Goal: Task Accomplishment & Management: Manage account settings

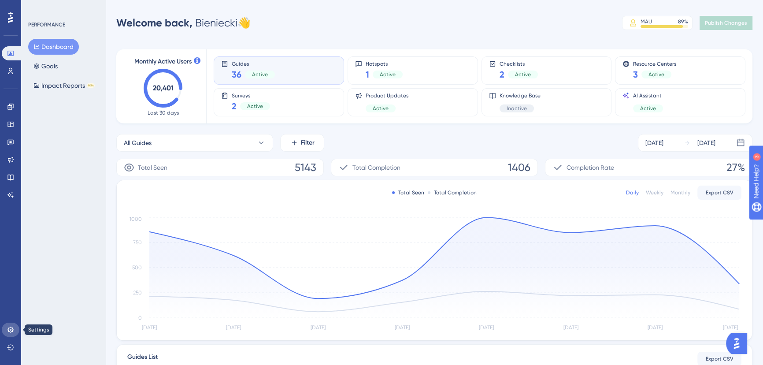
click at [7, 327] on icon at bounding box center [10, 329] width 7 height 7
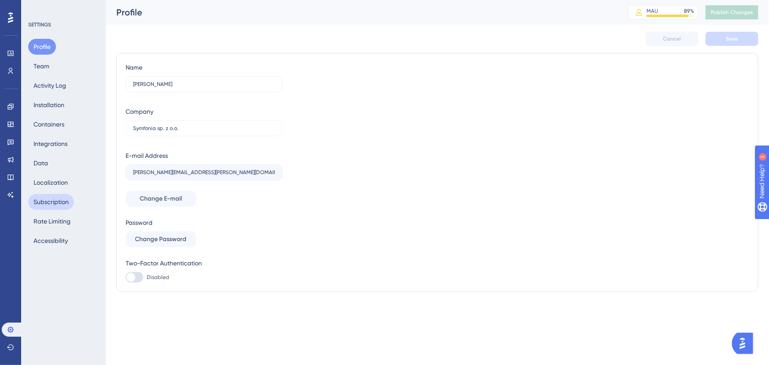
click at [66, 202] on button "Subscription" at bounding box center [51, 202] width 46 height 16
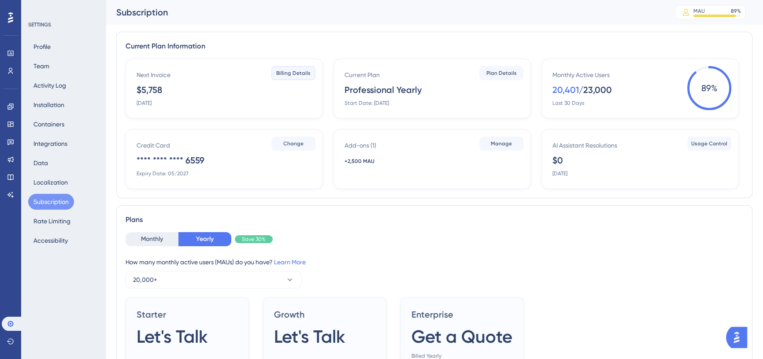
click at [289, 70] on span "Billing Details" at bounding box center [293, 73] width 34 height 7
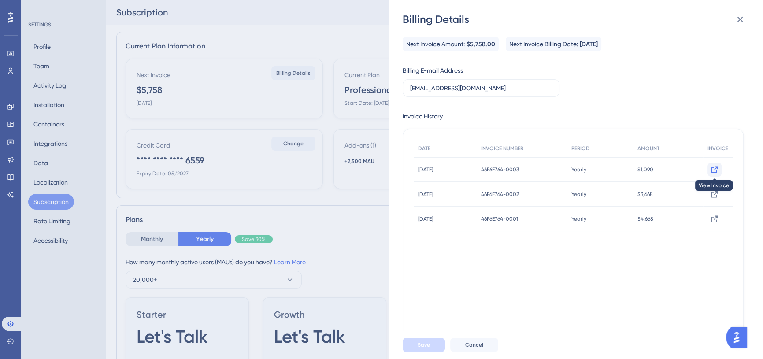
click at [713, 171] on icon at bounding box center [714, 169] width 9 height 9
click at [637, 85] on div "Next Invoice Amount: $5,758.00 Next Invoice Billing Date: November 20, 2025 Bil…" at bounding box center [573, 215] width 341 height 356
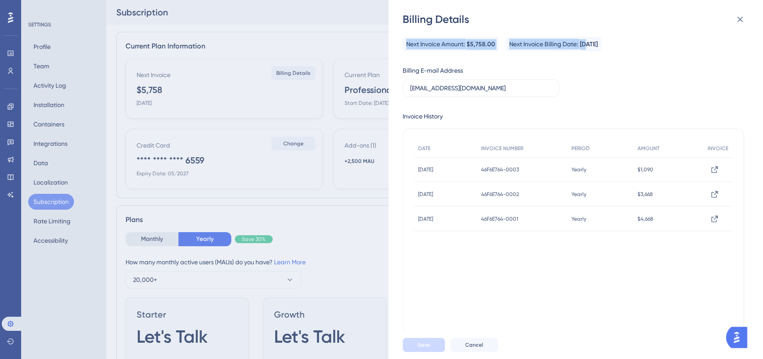
drag, startPoint x: 406, startPoint y: 42, endPoint x: 637, endPoint y: 46, distance: 230.9
click at [603, 46] on div "Next Invoice Amount: $5,758.00 Next Invoice Billing Date: November 20, 2025" at bounding box center [573, 44] width 341 height 14
click at [640, 46] on div "Next Invoice Amount: $5,758.00 Next Invoice Billing Date: November 20, 2025" at bounding box center [573, 44] width 341 height 14
click at [648, 48] on div "Next Invoice Amount: $5,758.00 Next Invoice Billing Date: November 20, 2025" at bounding box center [573, 44] width 341 height 14
click at [536, 92] on input "licencje@symfonia.pl" at bounding box center [481, 88] width 142 height 10
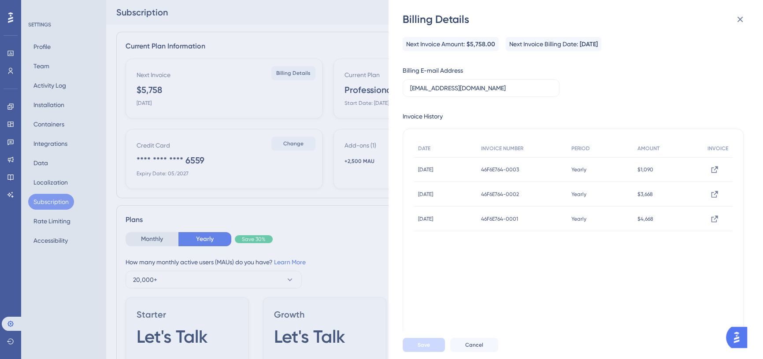
click at [605, 92] on div "Next Invoice Amount: $5,758.00 Next Invoice Billing Date: November 20, 2025 Bil…" at bounding box center [573, 215] width 341 height 356
drag, startPoint x: 505, startPoint y: 169, endPoint x: 538, endPoint y: 165, distance: 33.7
click at [538, 165] on div "46F6E764-0003 46F6E764-0003" at bounding box center [522, 169] width 90 height 25
click at [519, 167] on span "46F6E764-0003" at bounding box center [500, 169] width 38 height 7
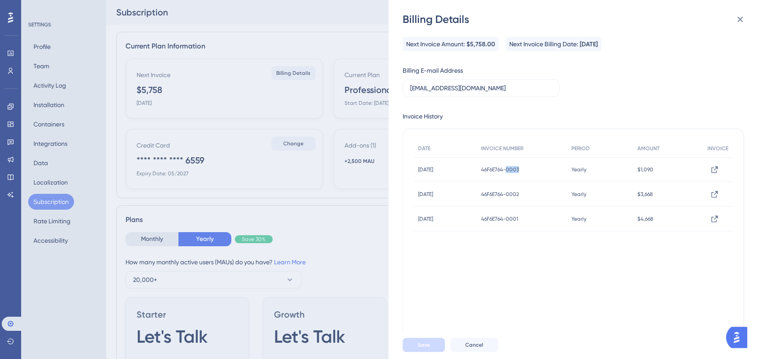
click at [519, 167] on span "46F6E764-0003" at bounding box center [500, 169] width 38 height 7
copy div "46F6E764-0003 46F6E764-0003"
click at [748, 18] on button at bounding box center [740, 20] width 18 height 18
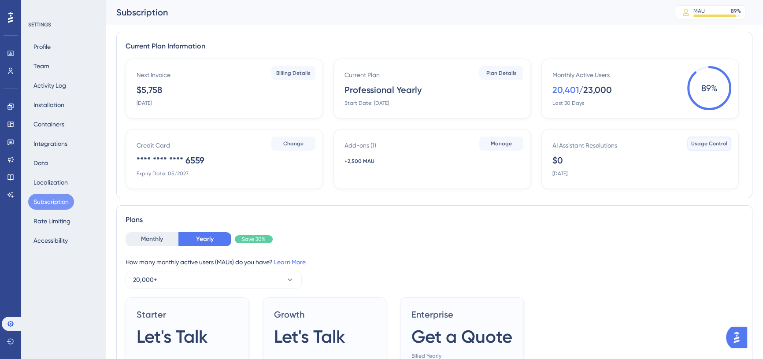
click at [712, 145] on span "Usage Control" at bounding box center [709, 143] width 36 height 7
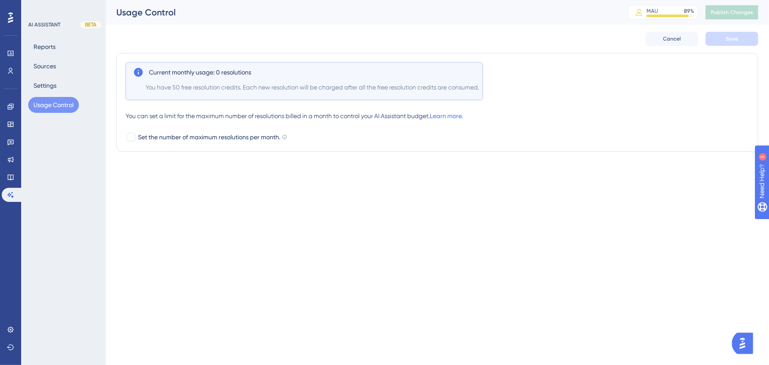
click at [0, 0] on div "Performance Users Engagement Widgets Feedback Product Updates Knowledge Base AI…" at bounding box center [0, 0] width 0 height 0
click at [8, 330] on icon at bounding box center [10, 329] width 6 height 6
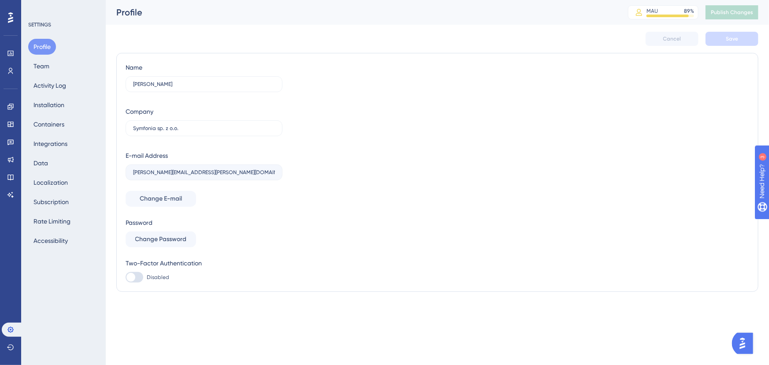
click at [0, 0] on div "Performance Users Engagement Widgets Feedback Product Updates Knowledge Base AI…" at bounding box center [0, 0] width 0 height 0
click at [48, 88] on button "Activity Log" at bounding box center [49, 86] width 43 height 16
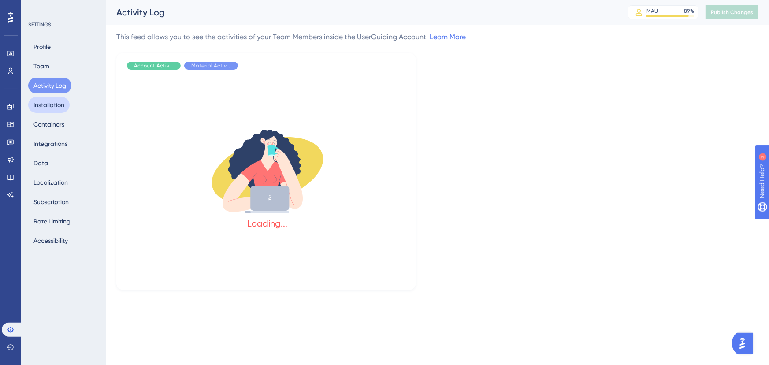
click at [52, 110] on button "Installation" at bounding box center [48, 105] width 41 height 16
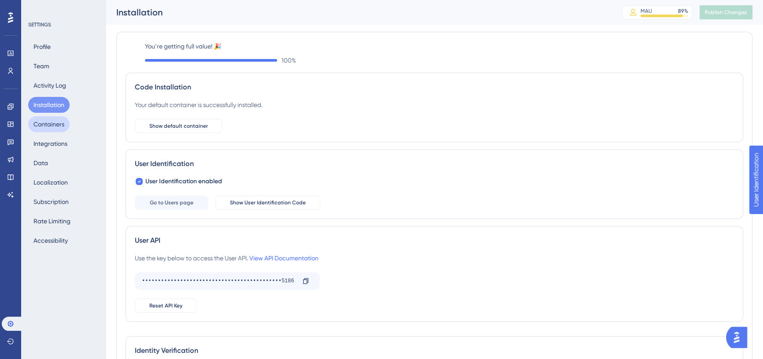
click at [55, 127] on button "Containers" at bounding box center [48, 124] width 41 height 16
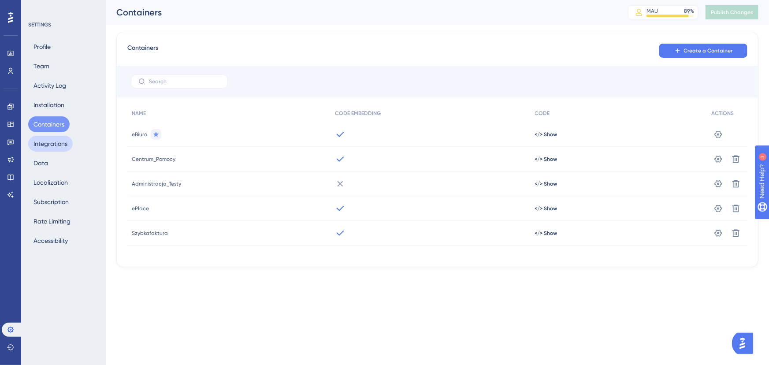
click at [54, 143] on button "Integrations" at bounding box center [50, 144] width 45 height 16
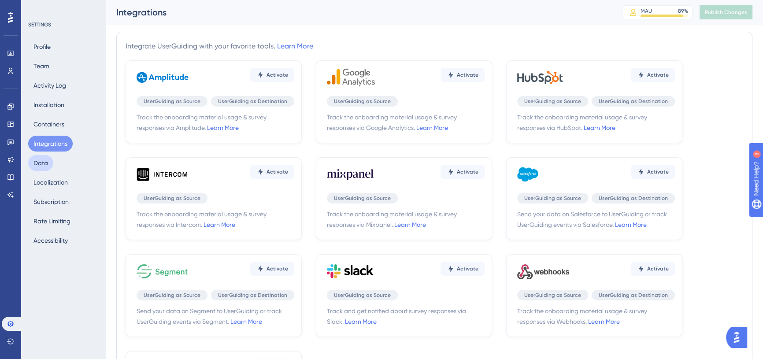
click at [50, 167] on button "Data" at bounding box center [40, 163] width 25 height 16
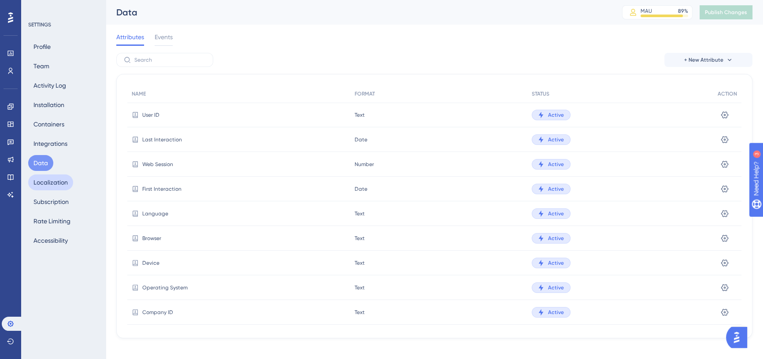
click at [50, 189] on button "Localization" at bounding box center [50, 182] width 45 height 16
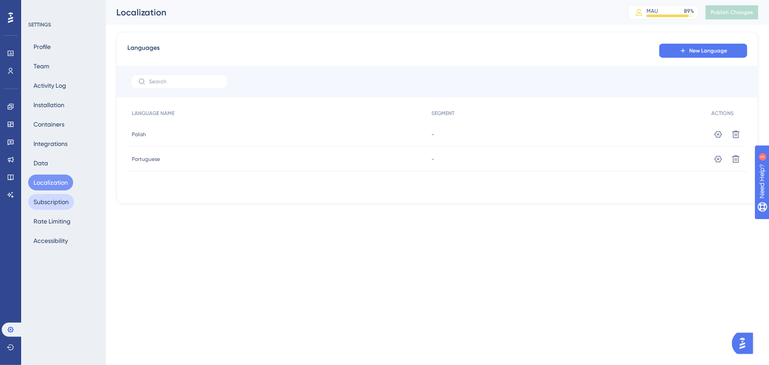
click at [47, 206] on button "Subscription" at bounding box center [51, 202] width 46 height 16
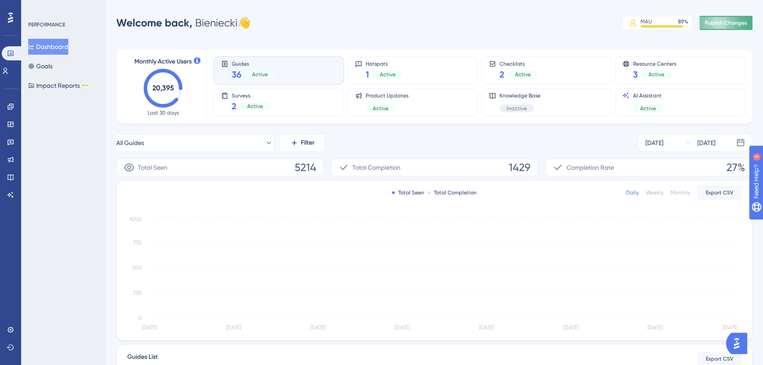
click at [727, 21] on span "Publish Changes" at bounding box center [726, 22] width 42 height 7
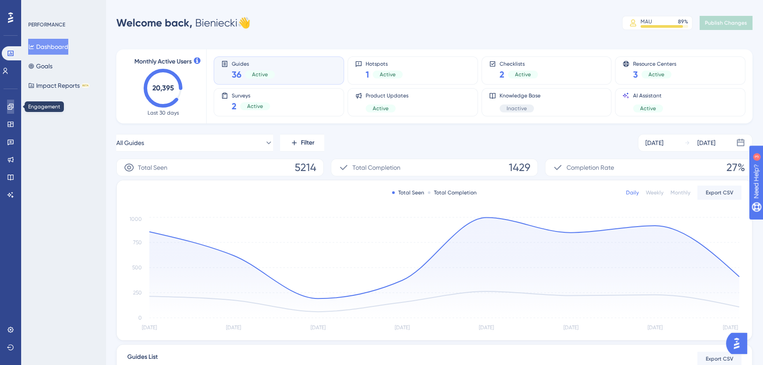
click at [7, 110] on icon at bounding box center [10, 106] width 7 height 7
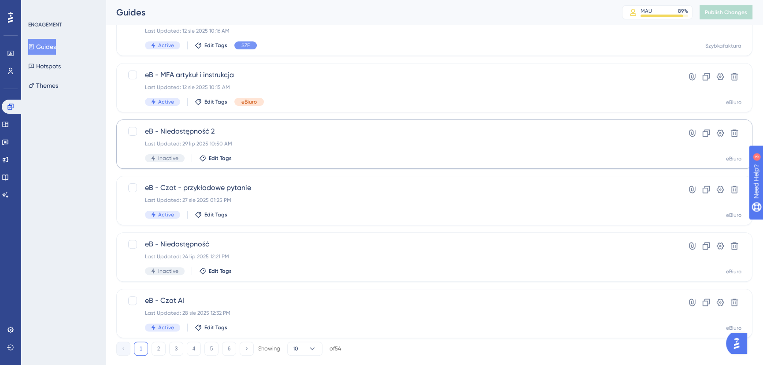
scroll to position [319, 0]
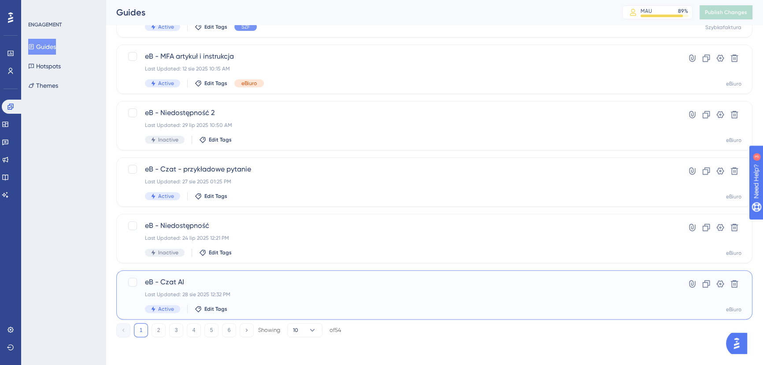
click at [274, 283] on span "eB - Czat AI" at bounding box center [399, 282] width 508 height 11
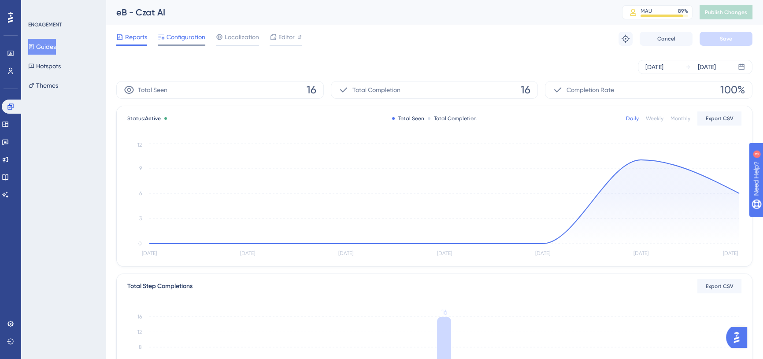
click at [167, 36] on span "Configuration" at bounding box center [186, 37] width 39 height 11
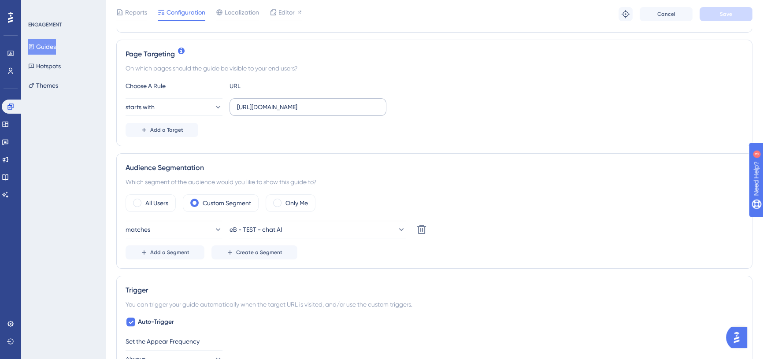
scroll to position [200, 0]
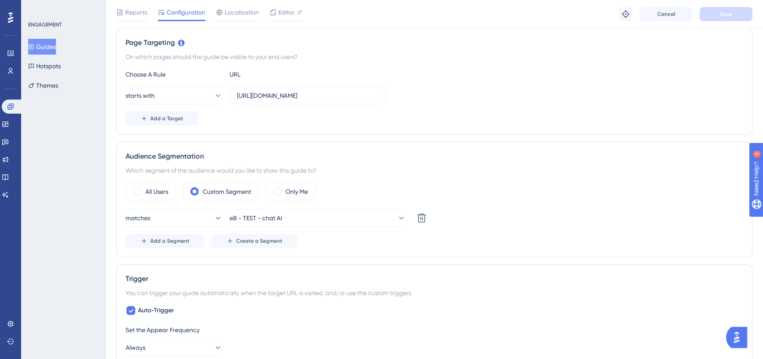
click at [352, 206] on div "All Users Custom Segment Only Me matches eB - TEST - chat AI Delete Add a Segme…" at bounding box center [435, 215] width 618 height 65
click at [348, 211] on button "eB - TEST - chat AI" at bounding box center [318, 218] width 176 height 18
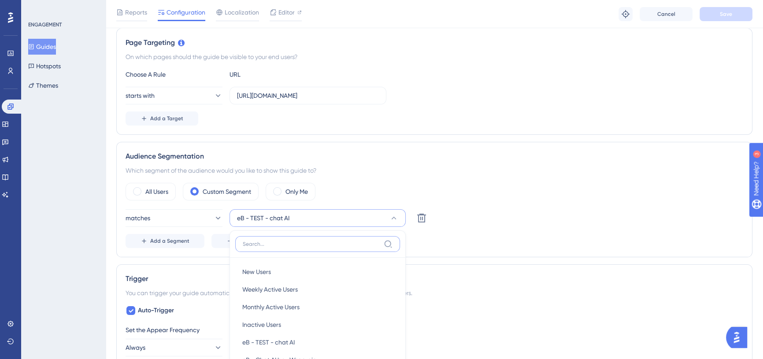
scroll to position [338, 0]
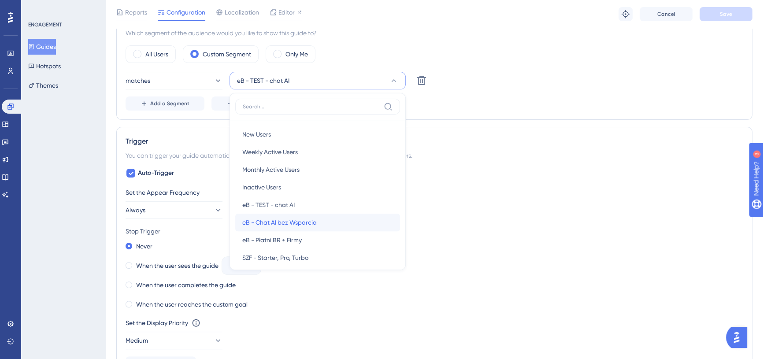
click at [321, 221] on div "eB - Chat AI bez Wsparcia eB - Chat AI bez Wsparcia" at bounding box center [317, 223] width 151 height 18
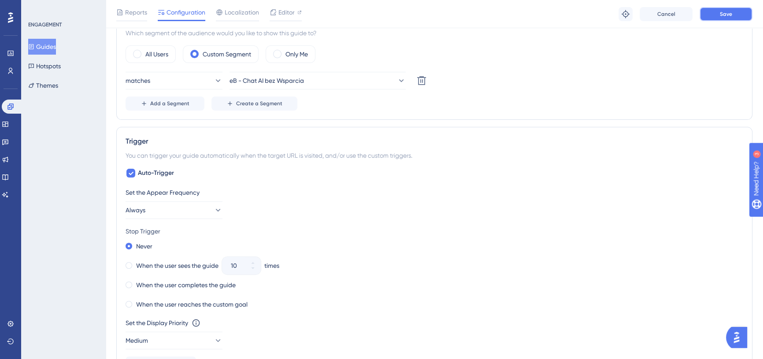
click at [718, 15] on button "Save" at bounding box center [726, 14] width 53 height 14
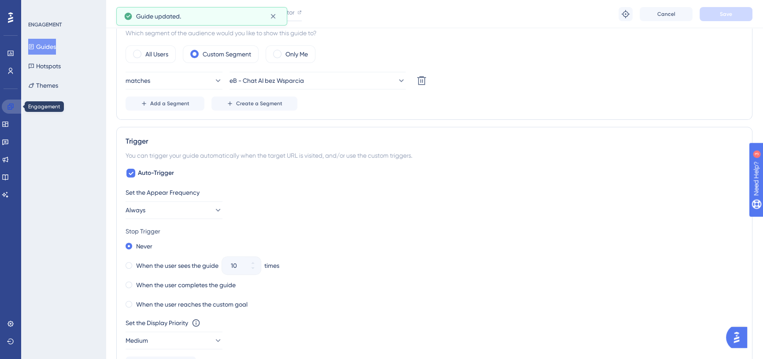
click at [12, 108] on icon at bounding box center [10, 107] width 6 height 6
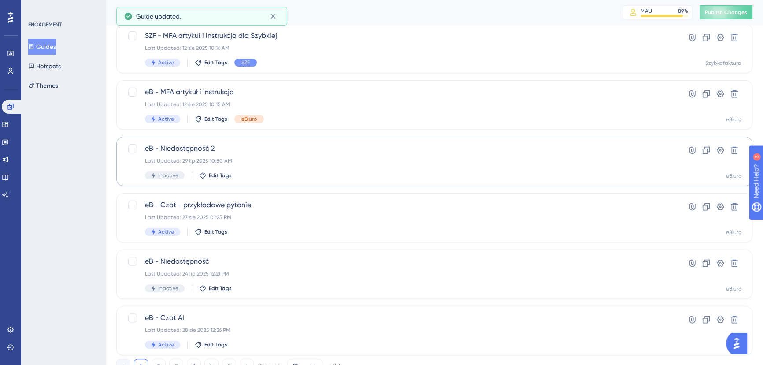
scroll to position [319, 0]
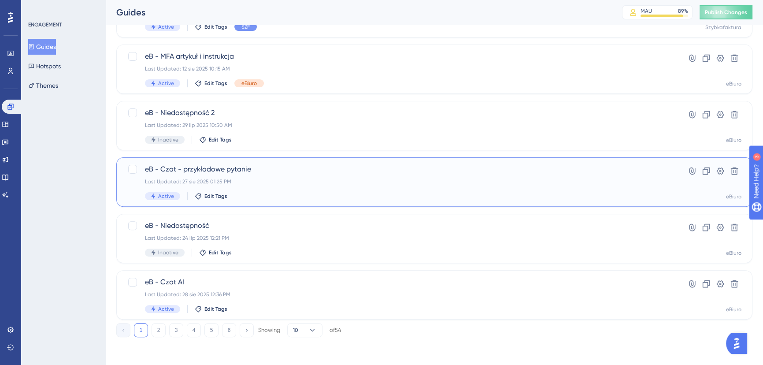
click at [298, 174] on div "eB - Czat - przykładowe pytanie Last Updated: 27 sie 2025 01:25 PM Active Edit …" at bounding box center [399, 182] width 508 height 36
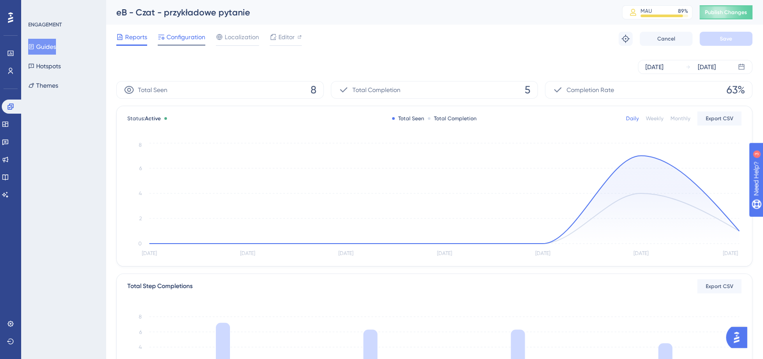
click at [193, 41] on span "Configuration" at bounding box center [186, 37] width 39 height 11
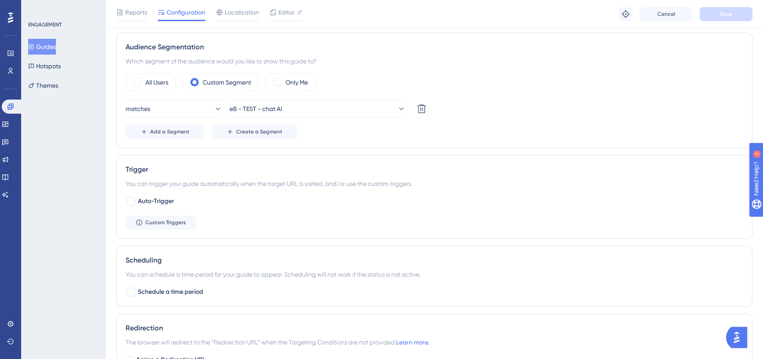
scroll to position [288, 0]
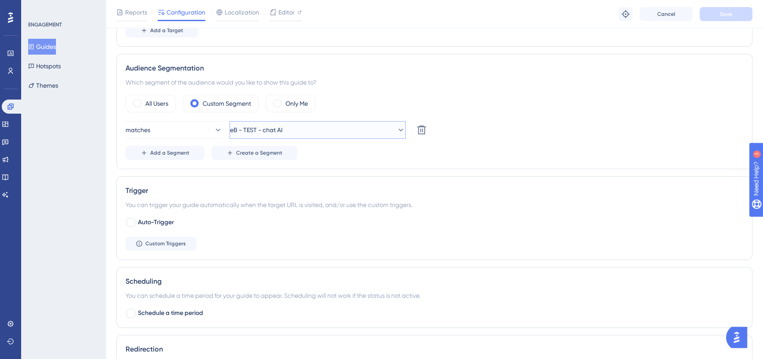
click at [329, 128] on button "eB - TEST - chat AI" at bounding box center [318, 130] width 176 height 18
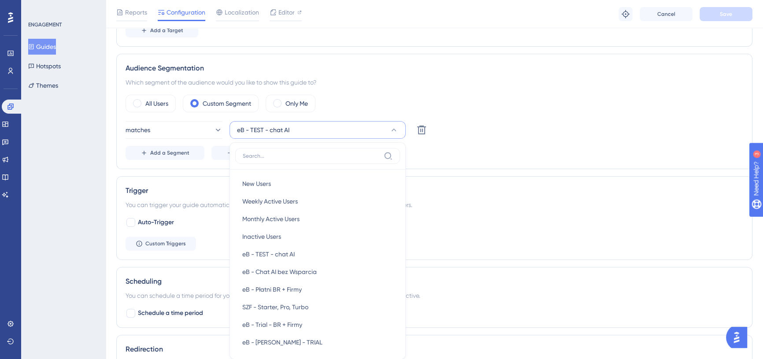
scroll to position [351, 0]
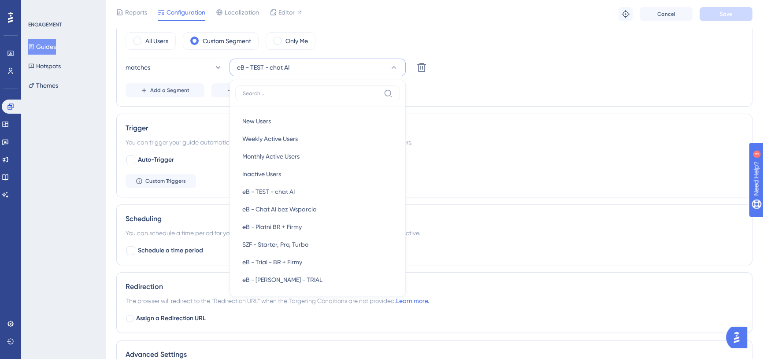
click at [489, 75] on div "matches eB - TEST - chat AI New Users New Users Weekly Active Users Weekly Acti…" at bounding box center [435, 68] width 618 height 18
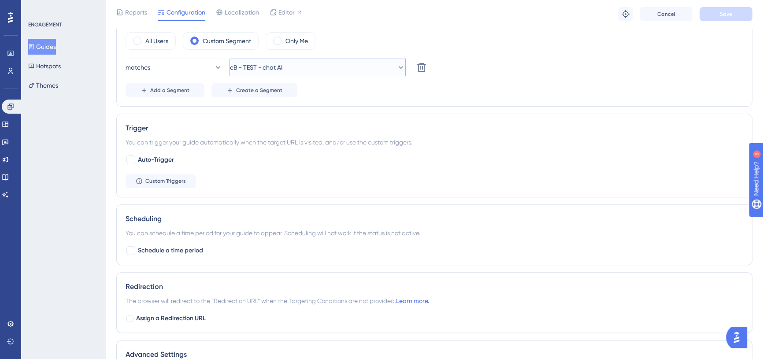
click at [306, 70] on button "eB - TEST - chat AI" at bounding box center [318, 68] width 176 height 18
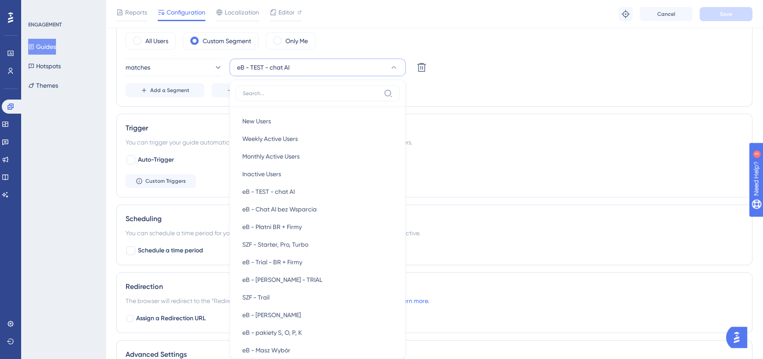
scroll to position [388, 0]
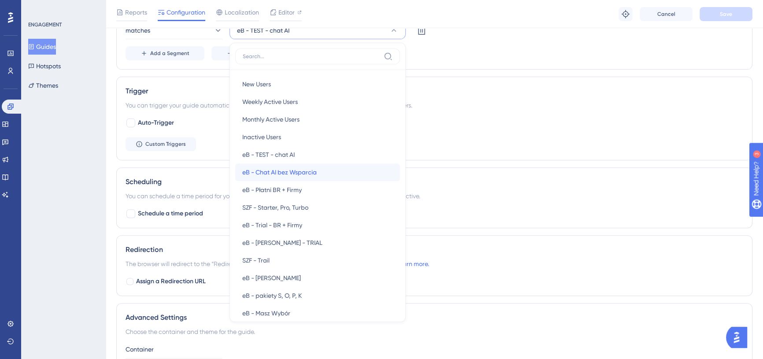
click at [322, 167] on div "eB - Chat AI bez Wsparcia eB - Chat AI bez Wsparcia" at bounding box center [317, 172] width 151 height 18
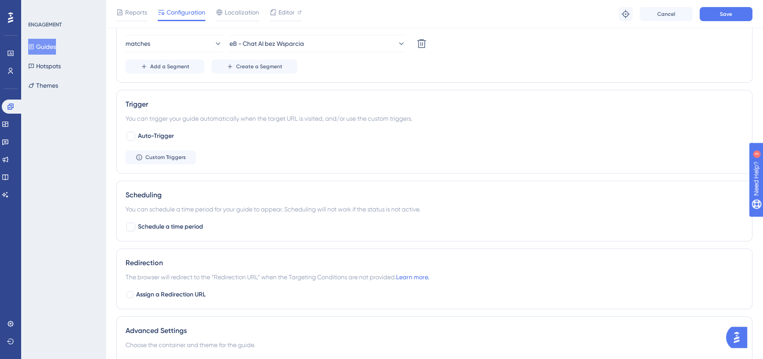
scroll to position [368, 0]
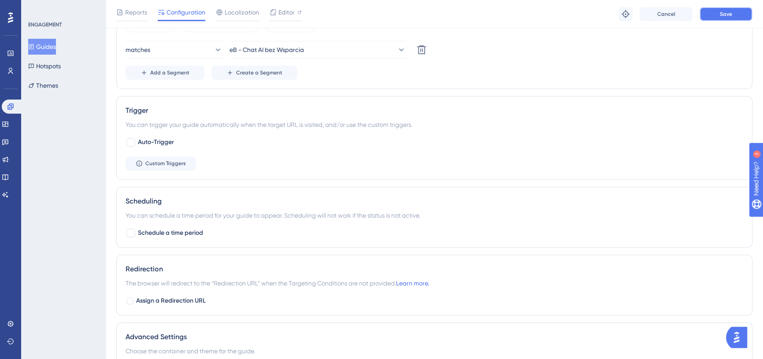
click at [727, 18] on button "Save" at bounding box center [726, 14] width 53 height 14
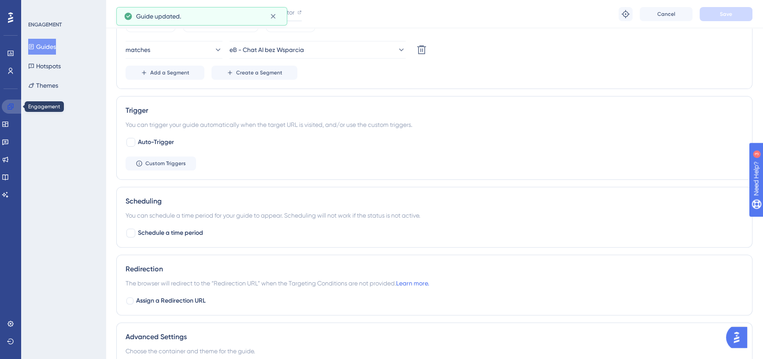
click at [8, 107] on icon at bounding box center [10, 106] width 7 height 7
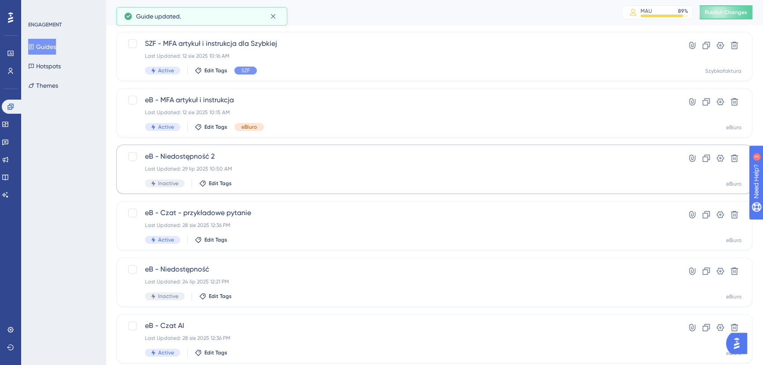
scroll to position [319, 0]
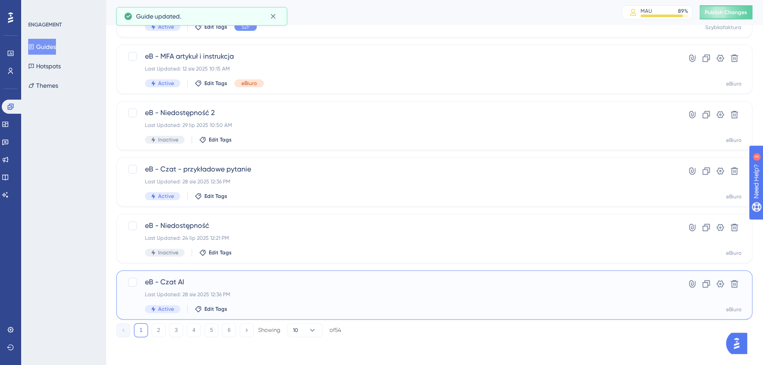
click at [271, 285] on span "eB - Czat AI" at bounding box center [399, 282] width 508 height 11
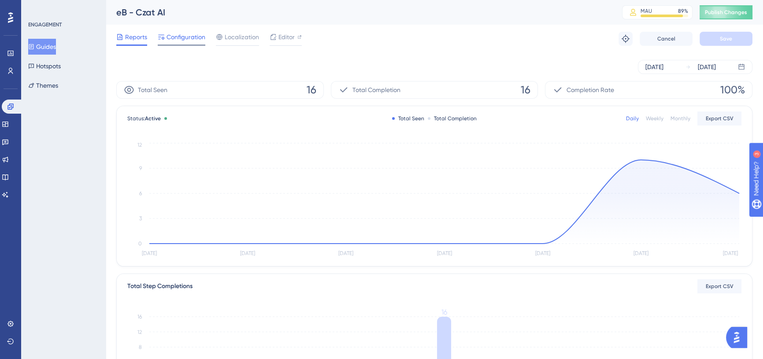
click at [180, 37] on span "Configuration" at bounding box center [186, 37] width 39 height 11
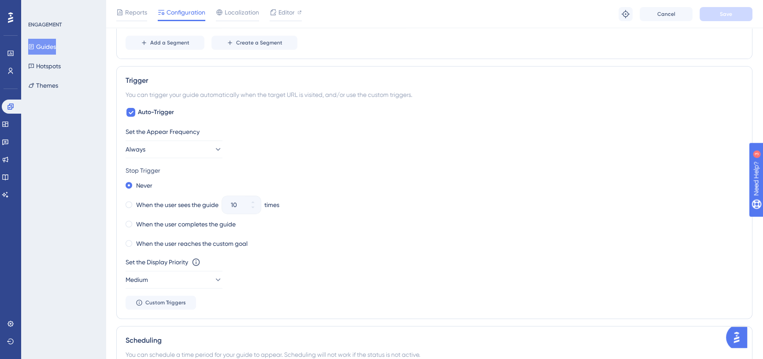
scroll to position [401, 0]
click at [176, 145] on button "Always" at bounding box center [174, 147] width 97 height 18
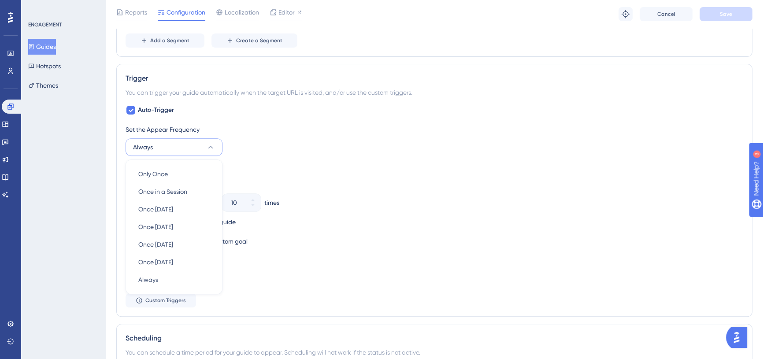
scroll to position [447, 0]
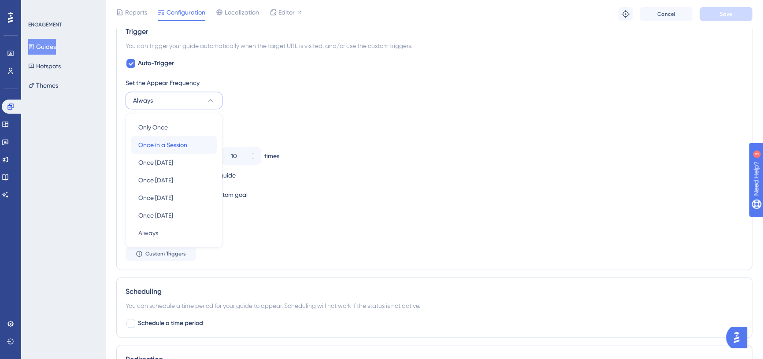
click at [192, 138] on div "Once in a Session Once in a Session" at bounding box center [173, 145] width 71 height 18
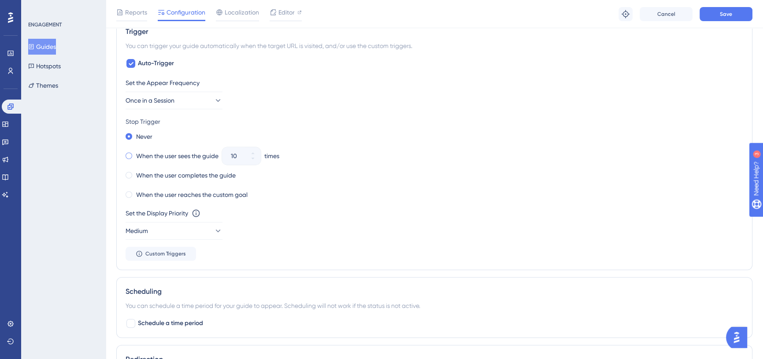
click at [153, 157] on label "When the user sees the guide" at bounding box center [177, 156] width 82 height 11
click at [254, 159] on icon at bounding box center [252, 158] width 5 height 5
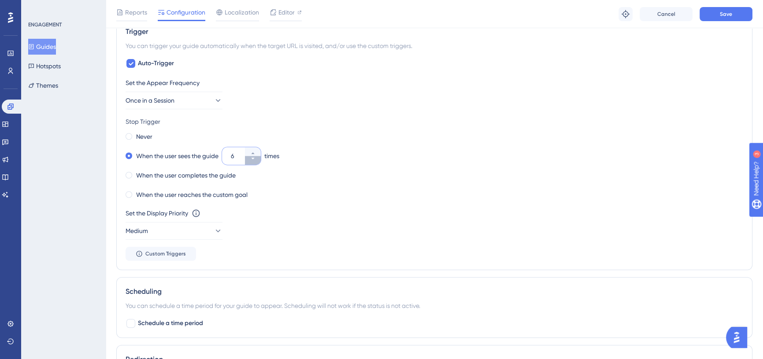
click at [254, 159] on icon at bounding box center [252, 158] width 5 height 5
type input "2"
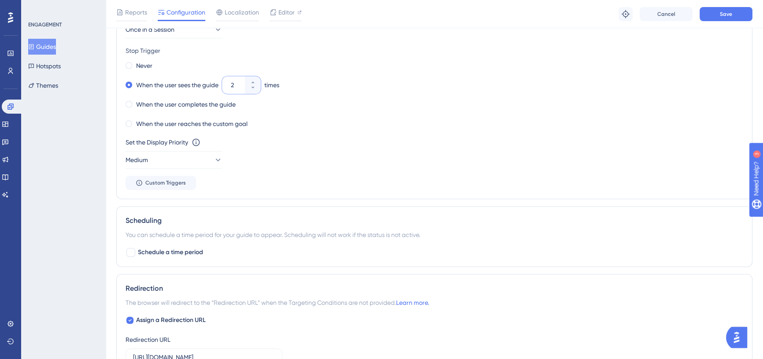
scroll to position [567, 0]
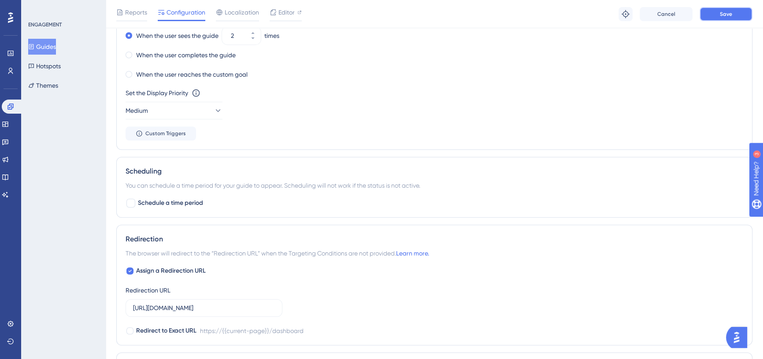
click at [721, 18] on button "Save" at bounding box center [726, 14] width 53 height 14
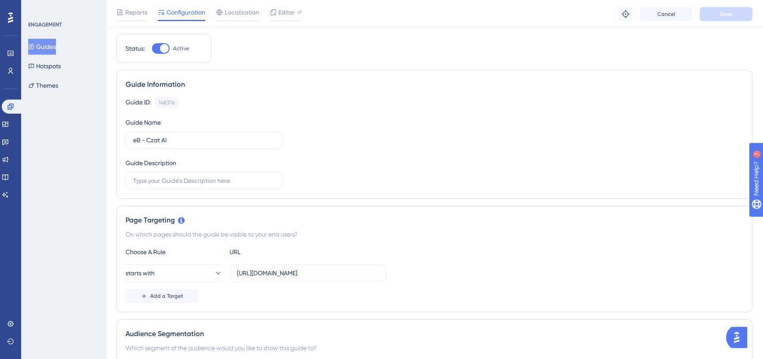
scroll to position [0, 0]
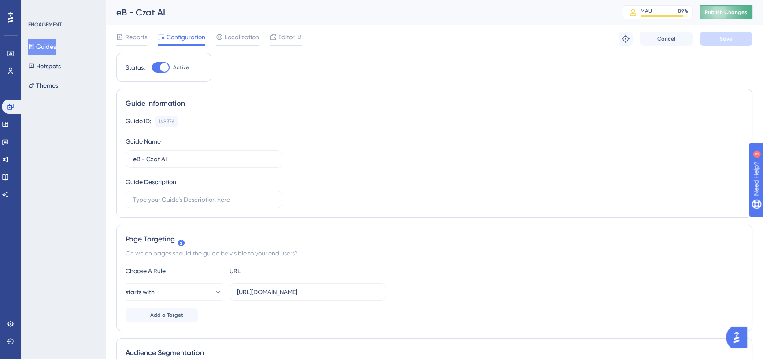
click at [731, 15] on span "Publish Changes" at bounding box center [726, 12] width 42 height 7
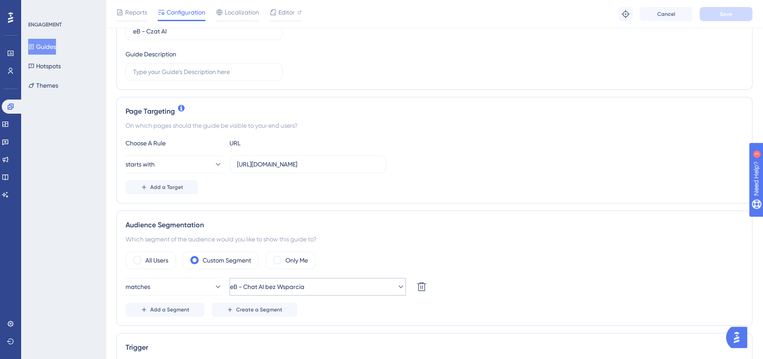
scroll to position [200, 0]
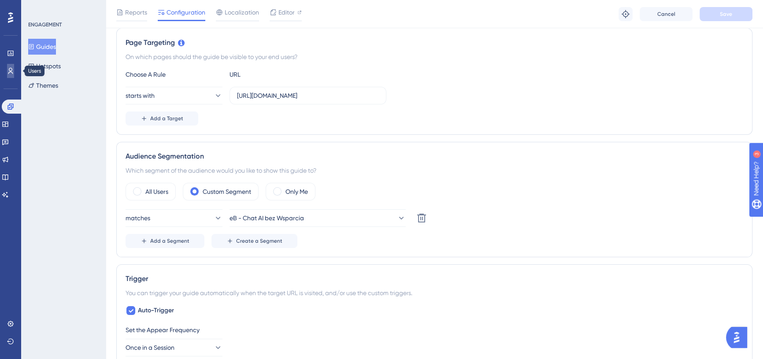
click at [0, 0] on icon at bounding box center [0, 0] width 0 height 0
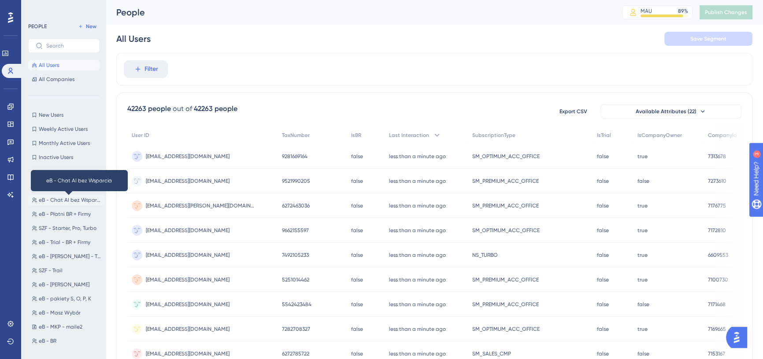
click at [63, 201] on span "eB - Chat AI bez Wsparcia" at bounding box center [70, 200] width 63 height 7
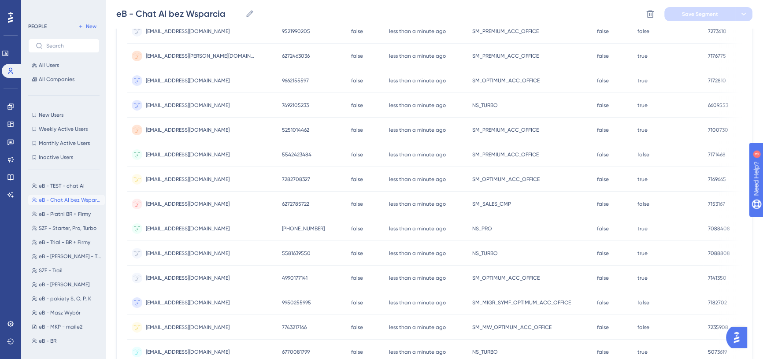
scroll to position [200, 0]
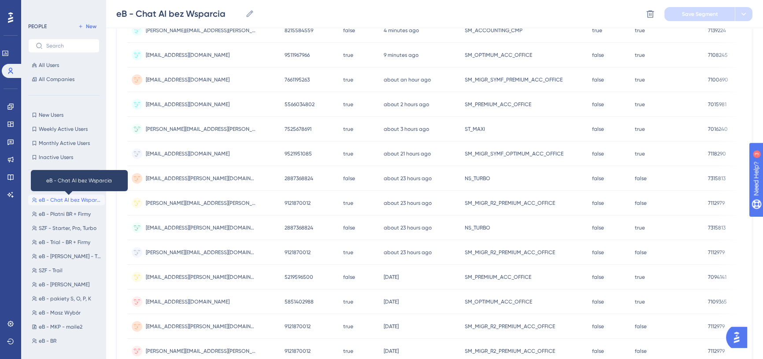
click at [59, 202] on span "eB - Chat AI bez Wsparcia" at bounding box center [70, 200] width 63 height 7
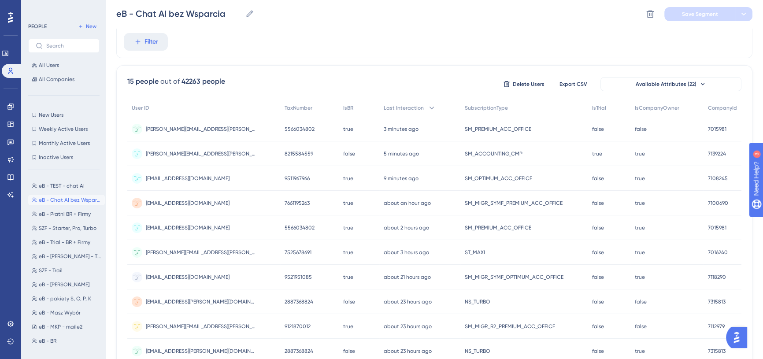
scroll to position [80, 0]
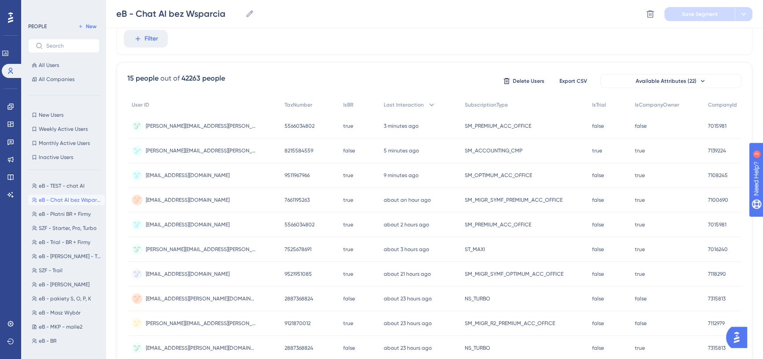
click at [190, 150] on span "[PERSON_NAME][EMAIL_ADDRESS][PERSON_NAME][DOMAIN_NAME]" at bounding box center [201, 150] width 110 height 7
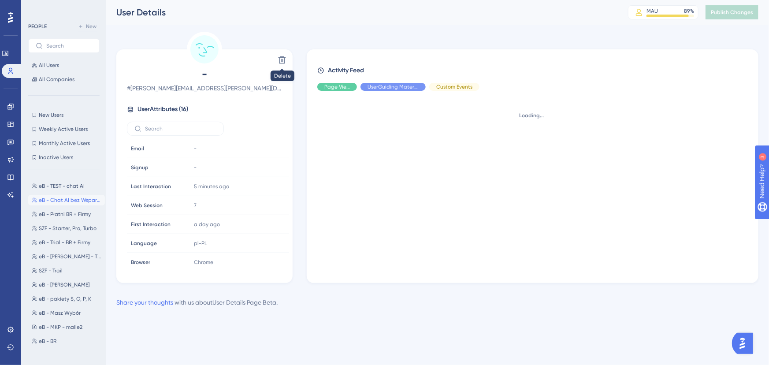
click at [281, 61] on icon at bounding box center [282, 60] width 9 height 9
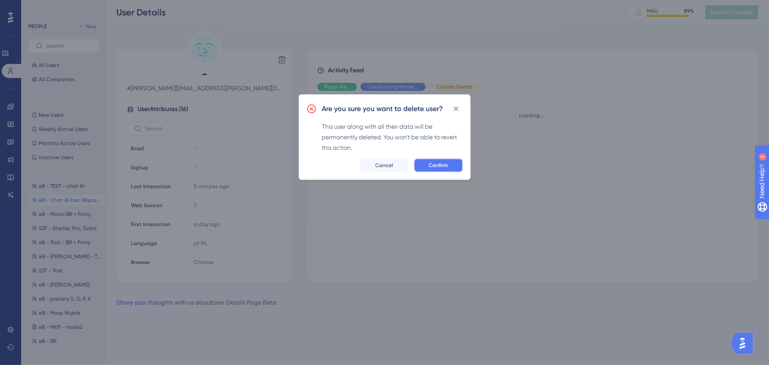
click at [433, 165] on span "Confirm" at bounding box center [438, 165] width 19 height 7
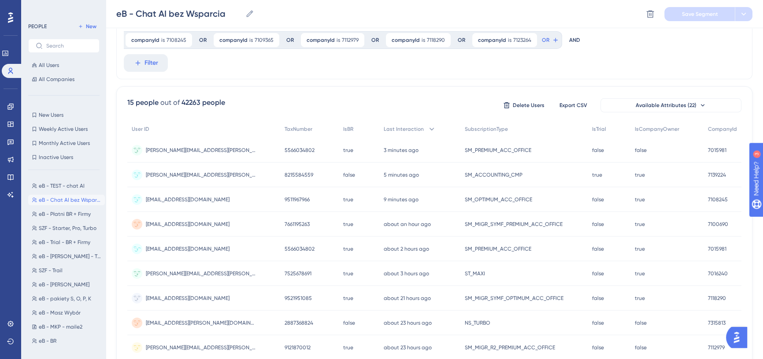
scroll to position [120, 0]
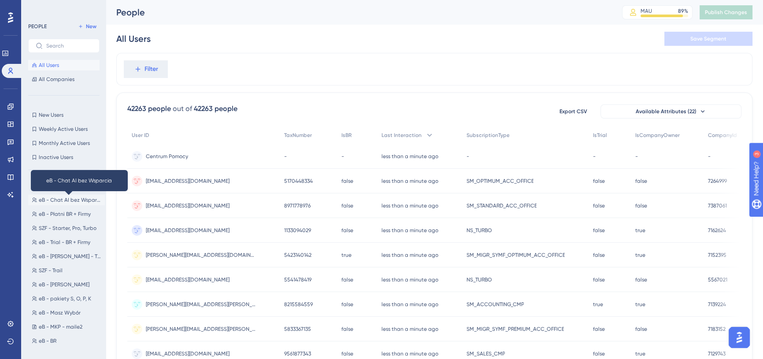
click at [66, 199] on span "eB - Chat AI bez Wsparcia" at bounding box center [70, 200] width 63 height 7
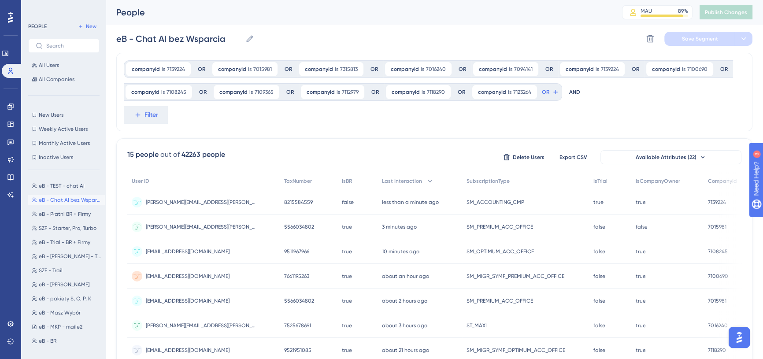
click at [189, 202] on span "[PERSON_NAME][EMAIL_ADDRESS][PERSON_NAME][DOMAIN_NAME]" at bounding box center [201, 202] width 110 height 7
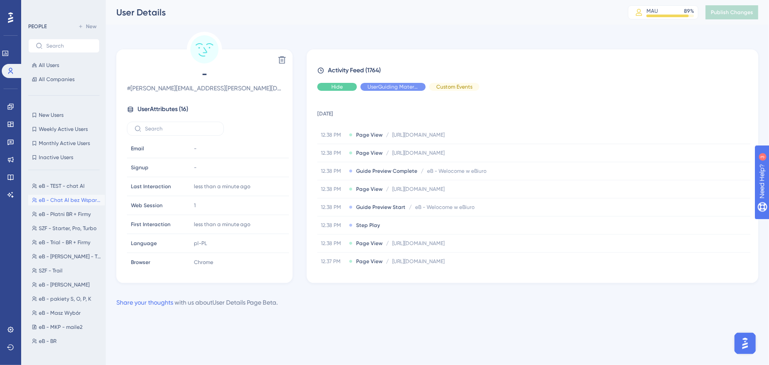
click at [334, 90] on span "Hide" at bounding box center [336, 86] width 11 height 7
click at [278, 62] on icon at bounding box center [282, 60] width 9 height 9
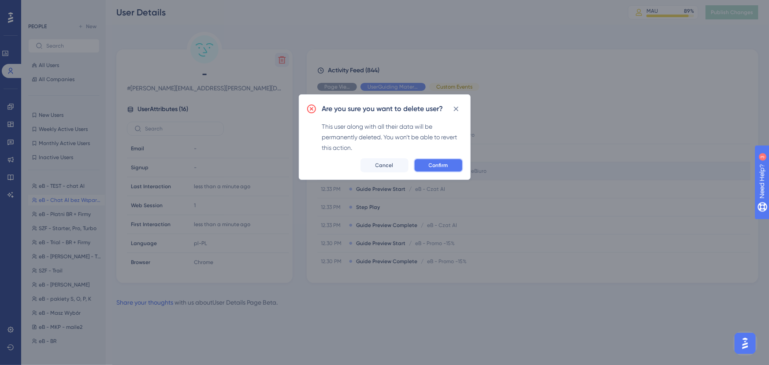
click at [434, 165] on span "Confirm" at bounding box center [438, 165] width 19 height 7
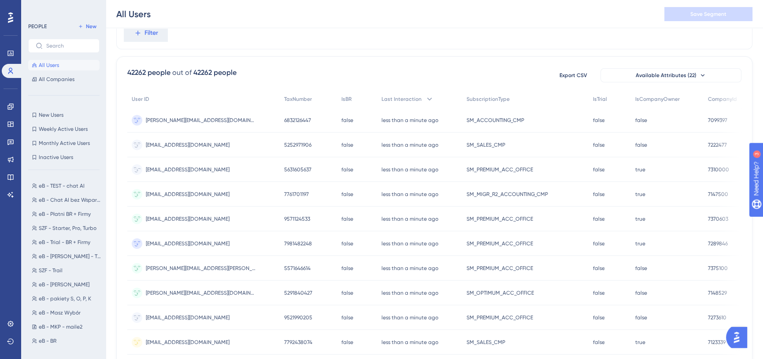
scroll to position [80, 0]
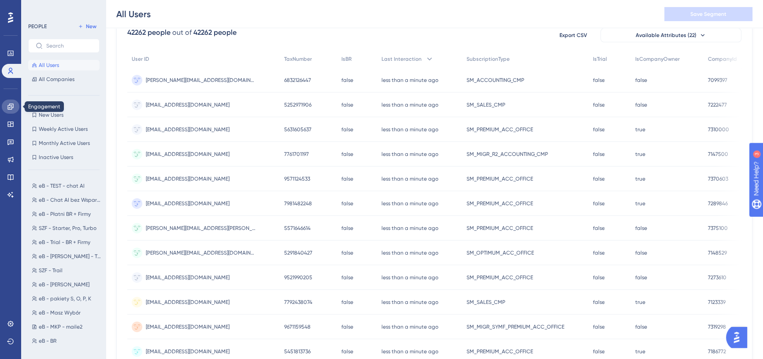
click at [14, 104] on icon at bounding box center [10, 106] width 7 height 7
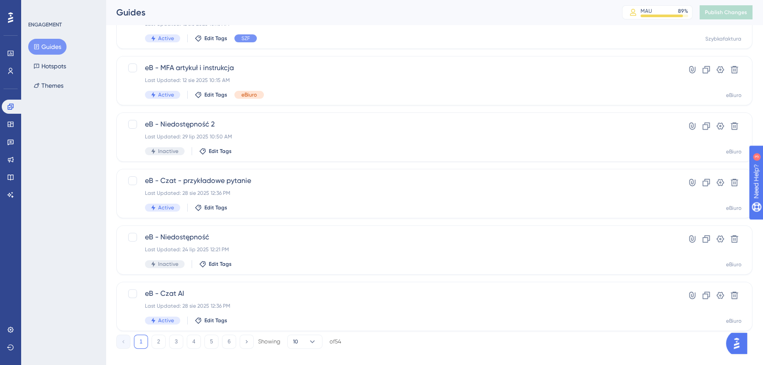
scroll to position [319, 0]
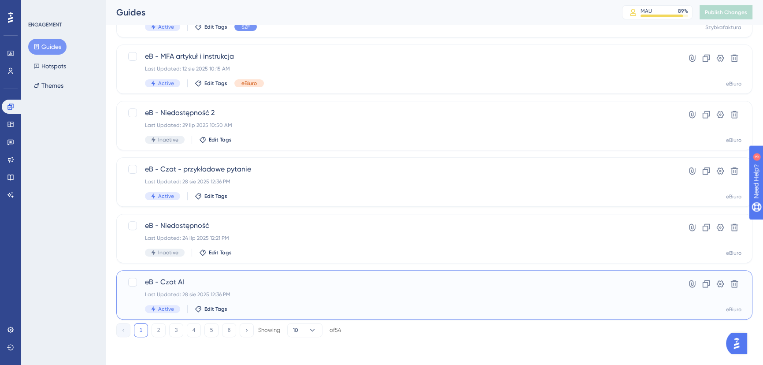
click at [267, 287] on div "eB - Czat AI Last Updated: 28 sie 2025 12:36 PM Active Edit Tags" at bounding box center [399, 295] width 508 height 36
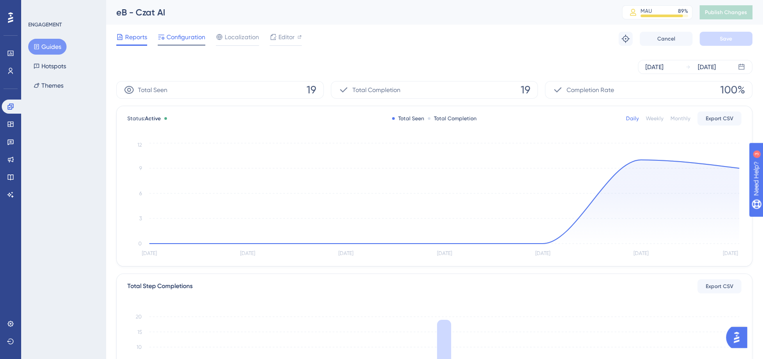
click at [197, 39] on span "Configuration" at bounding box center [186, 37] width 39 height 11
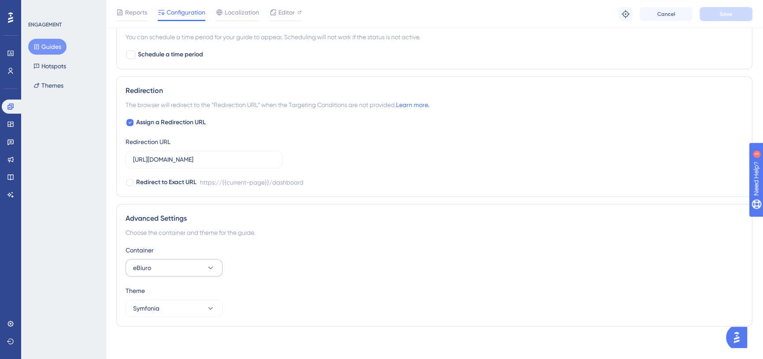
scroll to position [718, 0]
click at [122, 10] on icon at bounding box center [119, 12] width 5 height 6
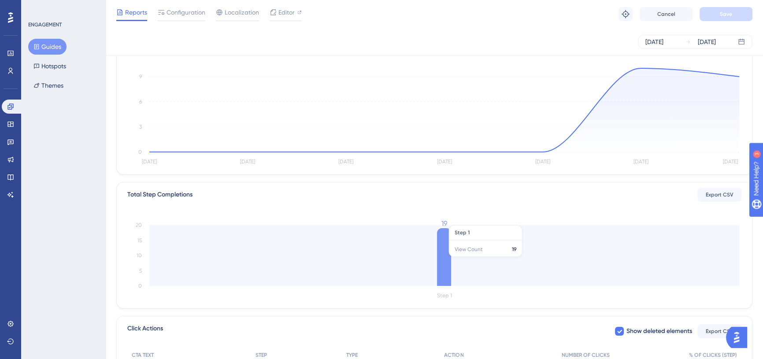
scroll to position [160, 0]
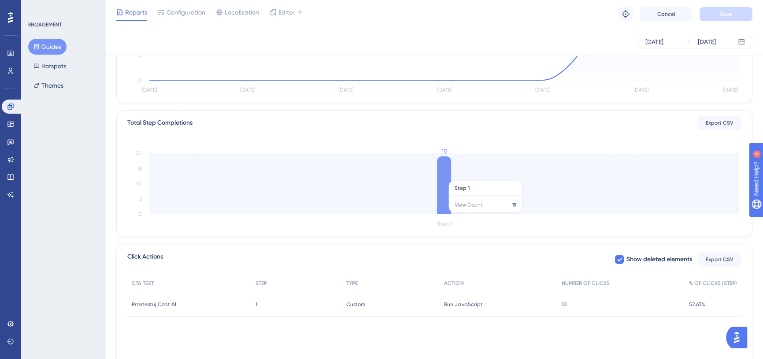
click at [441, 176] on icon at bounding box center [444, 185] width 14 height 58
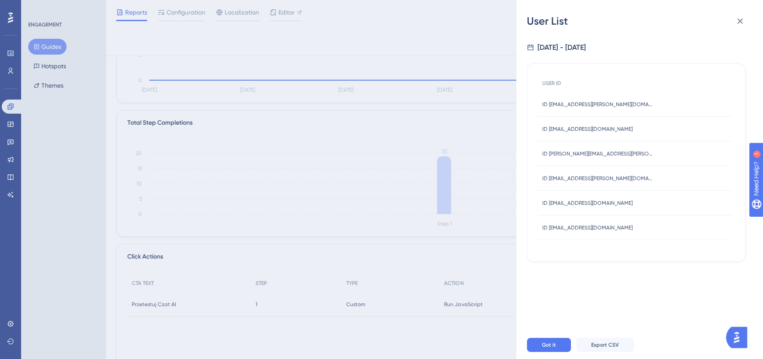
drag, startPoint x: 542, startPoint y: 201, endPoint x: 644, endPoint y: 211, distance: 102.2
click at [644, 211] on div "ID katarzyna.chajec@meritum-cob.pl ID katarzyna.chajec@meritum-cob.pl" at bounding box center [635, 203] width 194 height 25
copy span "ID katarzyna.chajec@meritum-cob.pl"
click at [584, 197] on div "ID katarzyna.chajec@meritum-cob.pl ID katarzyna.chajec@meritum-cob.pl" at bounding box center [587, 203] width 90 height 25
click at [578, 203] on span "ID katarzyna.chajec@meritum-cob.pl" at bounding box center [587, 203] width 90 height 7
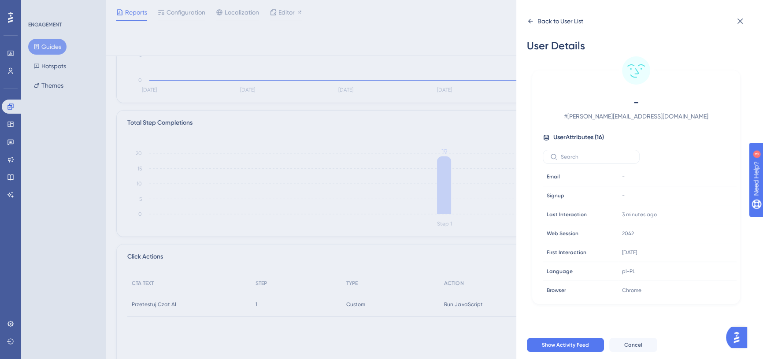
click at [531, 24] on icon at bounding box center [530, 21] width 7 height 7
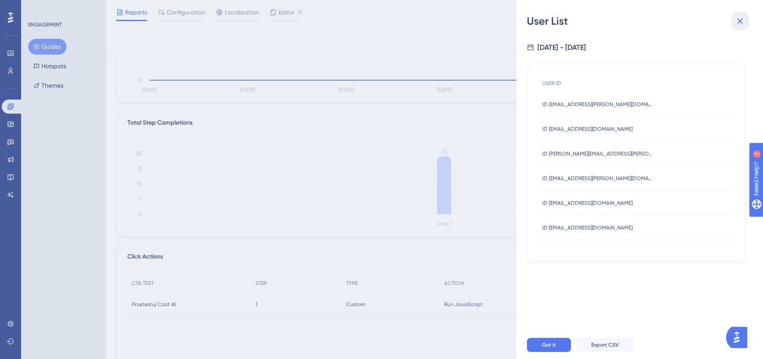
click at [742, 20] on icon at bounding box center [741, 22] width 6 height 6
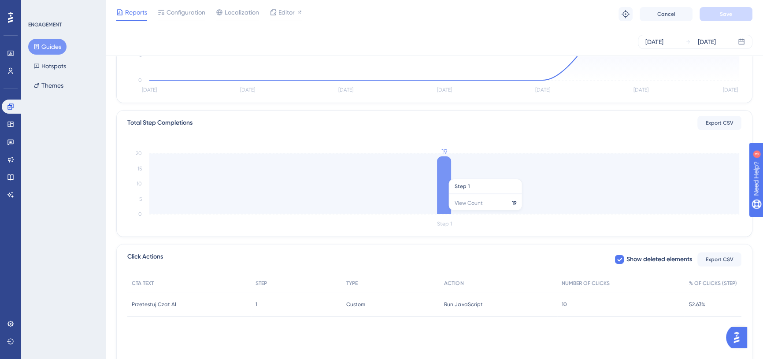
click at [444, 174] on icon at bounding box center [444, 185] width 14 height 58
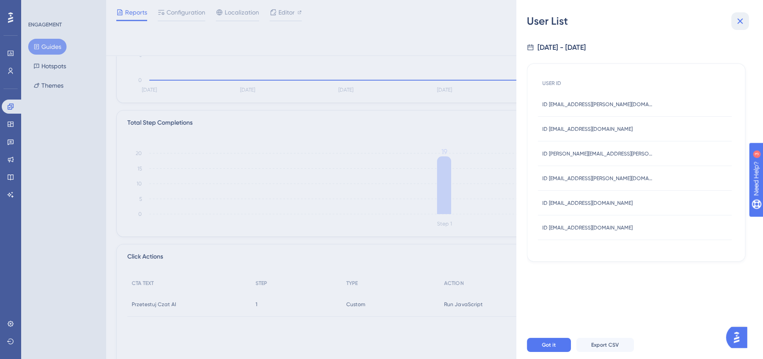
click at [737, 24] on icon at bounding box center [740, 21] width 11 height 11
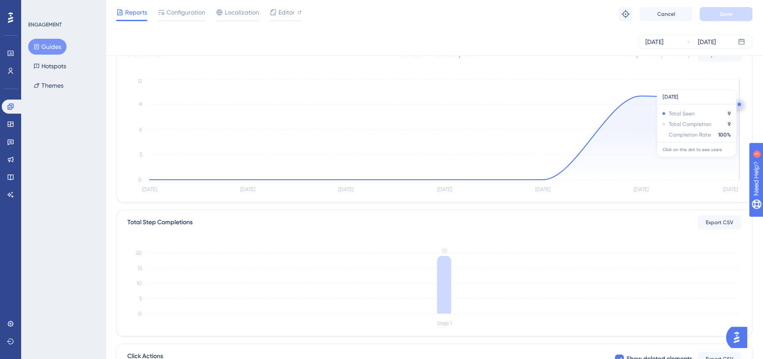
scroll to position [0, 0]
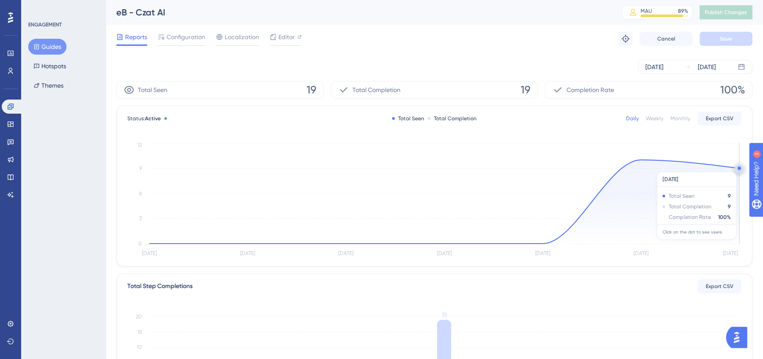
click at [738, 167] on circle at bounding box center [739, 168] width 3 height 3
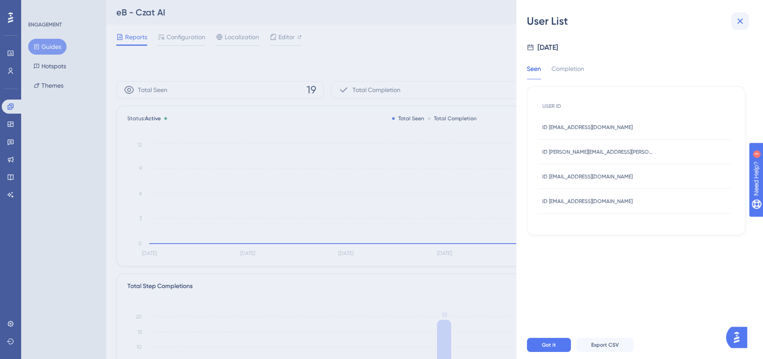
click at [740, 19] on icon at bounding box center [740, 21] width 11 height 11
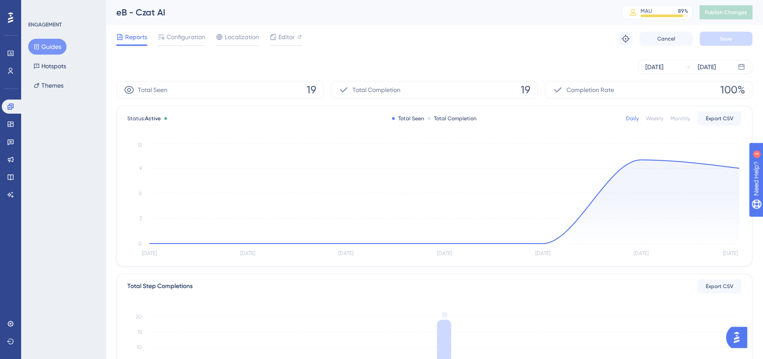
click at [468, 26] on div "Reports Configuration Localization Editor Troubleshoot Cancel Save" at bounding box center [434, 39] width 636 height 28
